Goal: Information Seeking & Learning: Learn about a topic

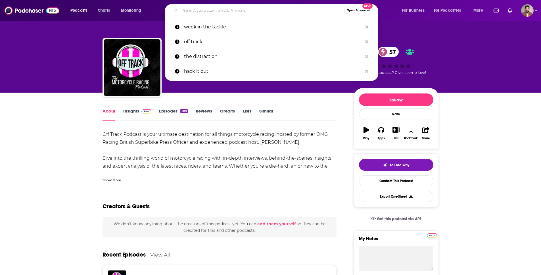
type input "Mutchy & [PERSON_NAME]"
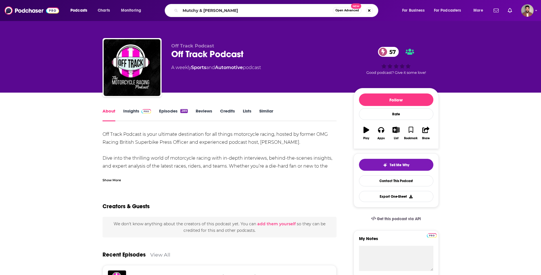
click at [296, 10] on input "Mutchy & [PERSON_NAME]" at bounding box center [256, 10] width 152 height 9
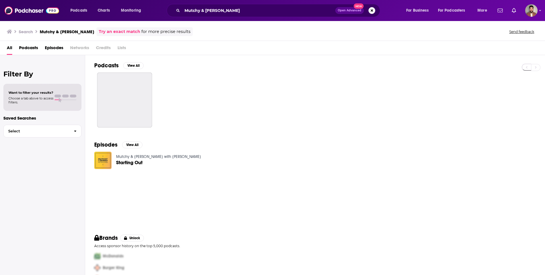
click at [99, 164] on img "Starting Out" at bounding box center [102, 160] width 17 height 17
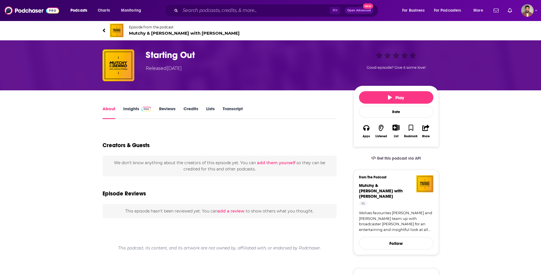
click at [135, 112] on link "Insights" at bounding box center [137, 112] width 28 height 13
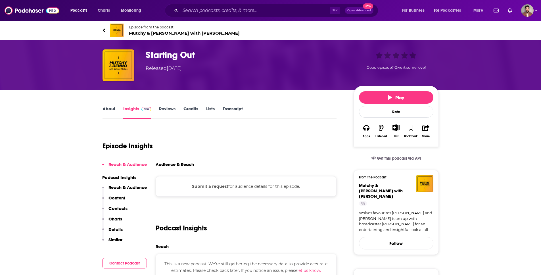
click at [146, 33] on span "Mutchy & Denno with Johnny Phillips" at bounding box center [184, 32] width 111 height 5
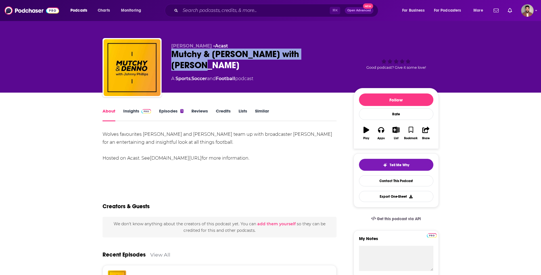
drag, startPoint x: 171, startPoint y: 55, endPoint x: 340, endPoint y: 61, distance: 169.3
click at [340, 61] on div "Johnny Phillips • Acast Mutchy & Denno with Johnny Phillips A Sports , Soccer a…" at bounding box center [257, 65] width 173 height 45
copy h1 "Mutchy & Denno with Johnny Phillips"
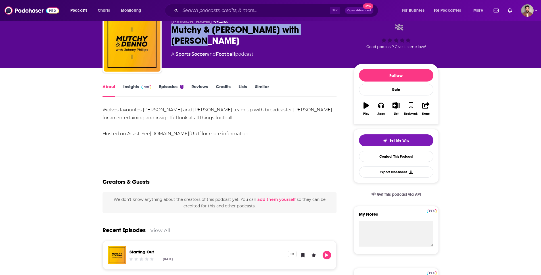
scroll to position [53, 0]
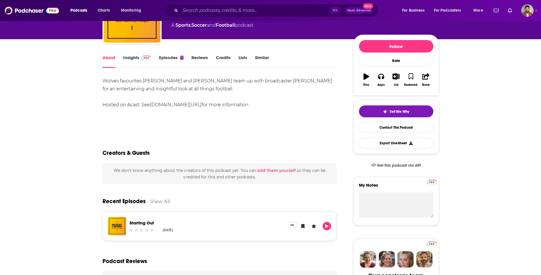
click at [143, 58] on img at bounding box center [146, 58] width 10 height 5
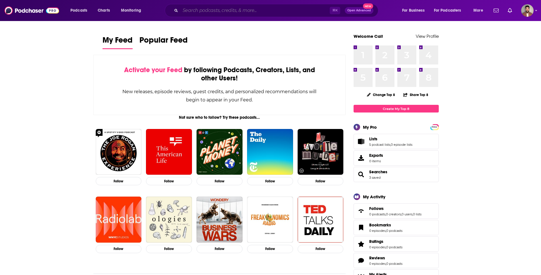
click at [245, 12] on input "Search podcasts, credits, & more..." at bounding box center [254, 10] width 149 height 9
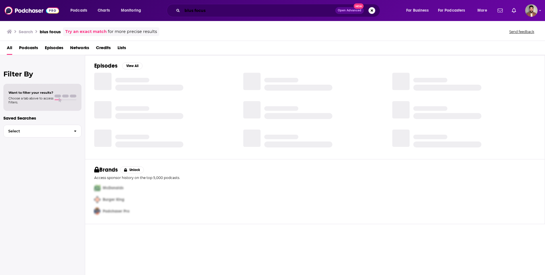
click at [191, 12] on input "blus focus" at bounding box center [258, 10] width 153 height 9
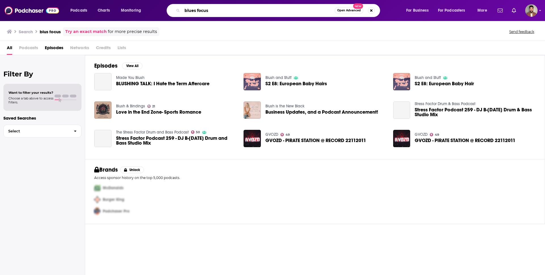
type input "blues focus"
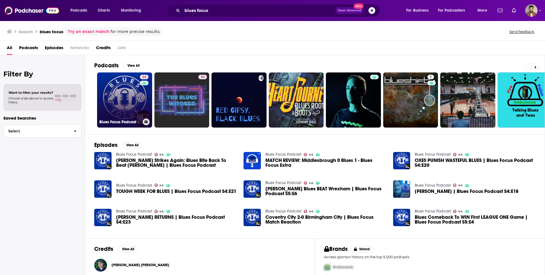
click at [128, 104] on link "44 Blues Focus Podcast" at bounding box center [124, 99] width 55 height 55
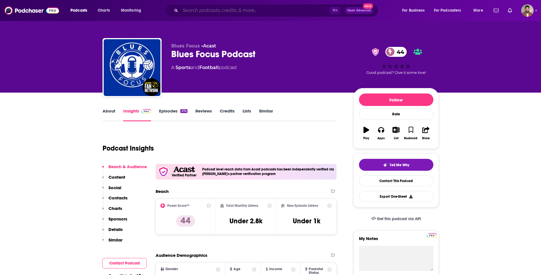
click at [195, 12] on input "Search podcasts, credits, & more..." at bounding box center [254, 10] width 149 height 9
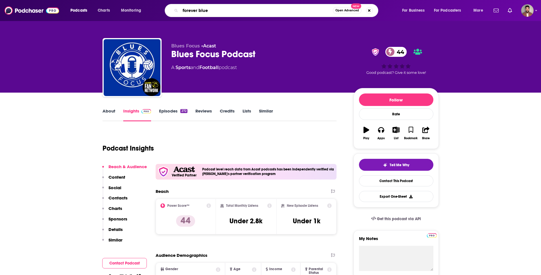
type input "forever blues"
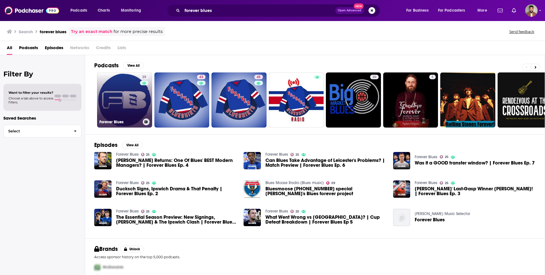
click at [118, 106] on link "25 Forever Blues" at bounding box center [124, 99] width 55 height 55
